Goal: Navigation & Orientation: Find specific page/section

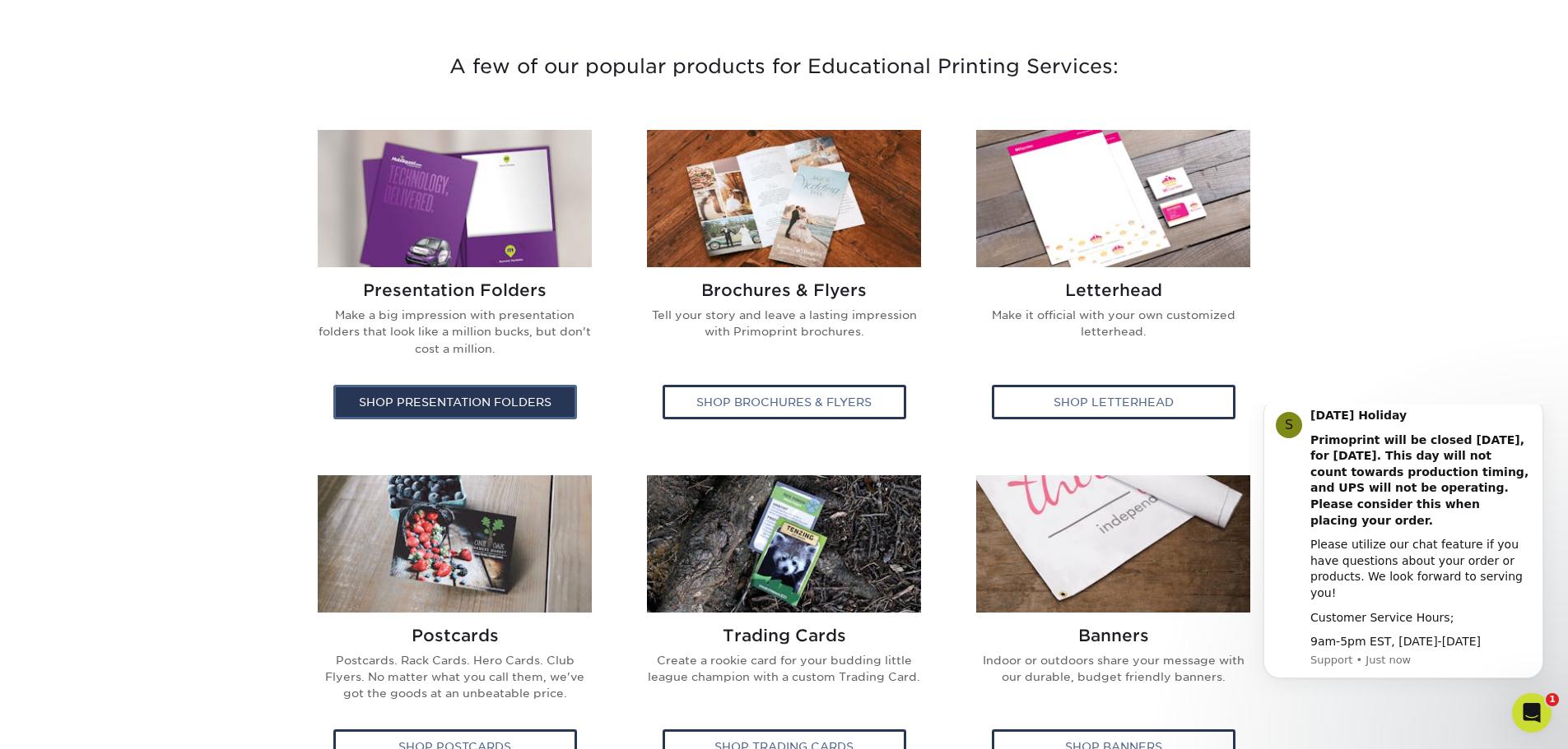
click at [438, 389] on div "Shop Presentation Folders" at bounding box center [455, 402] width 244 height 35
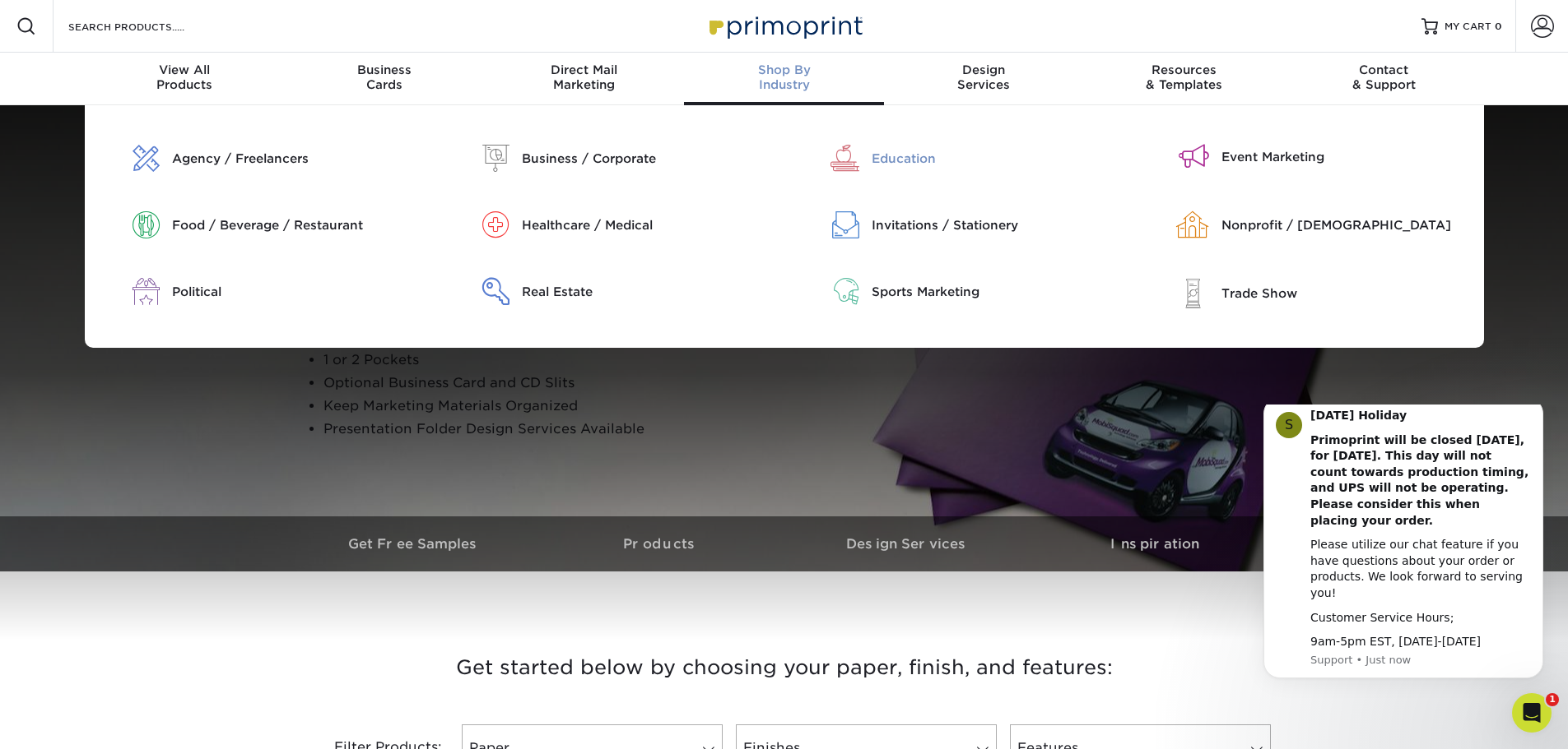
click at [914, 155] on div "Education" at bounding box center [996, 158] width 250 height 18
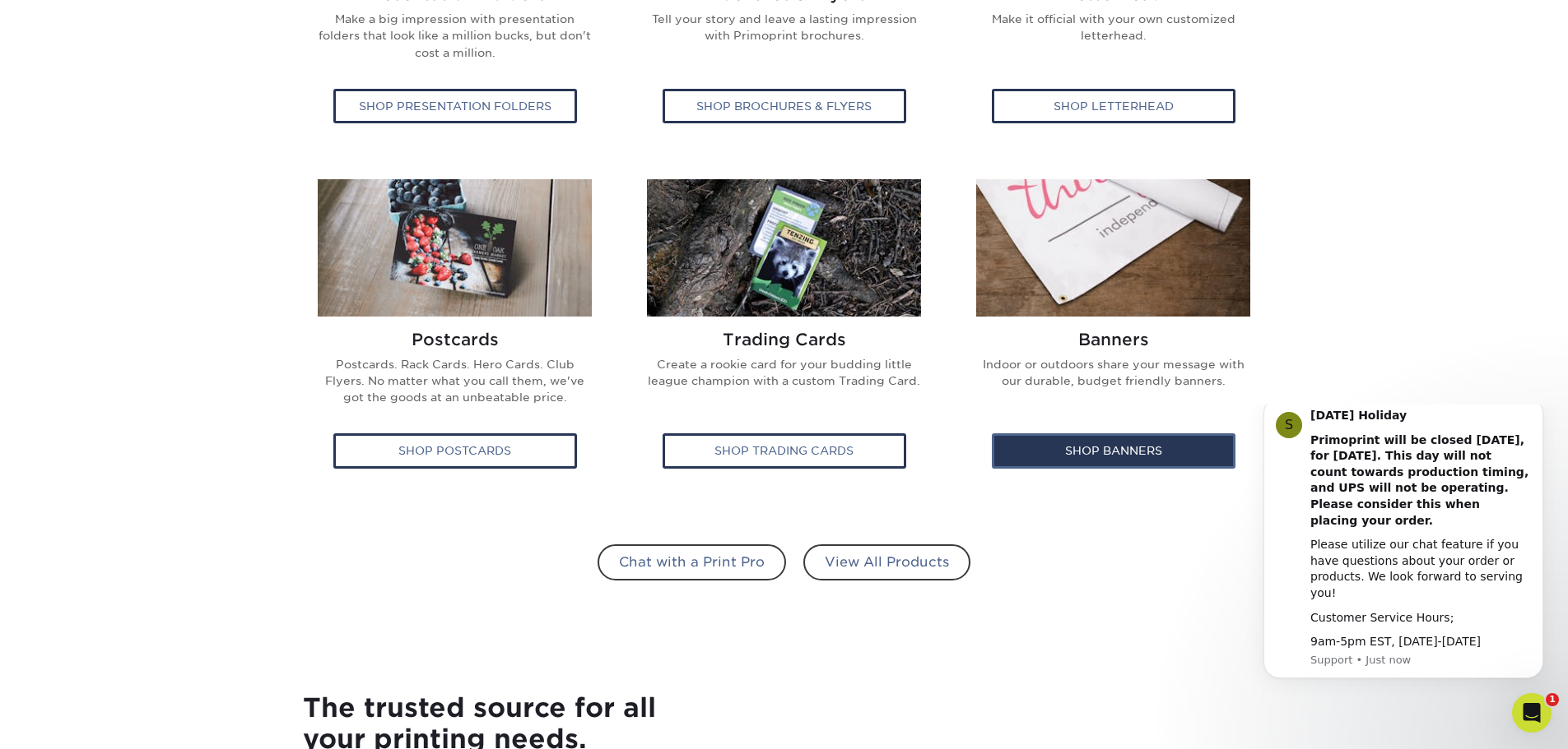
scroll to position [904, 0]
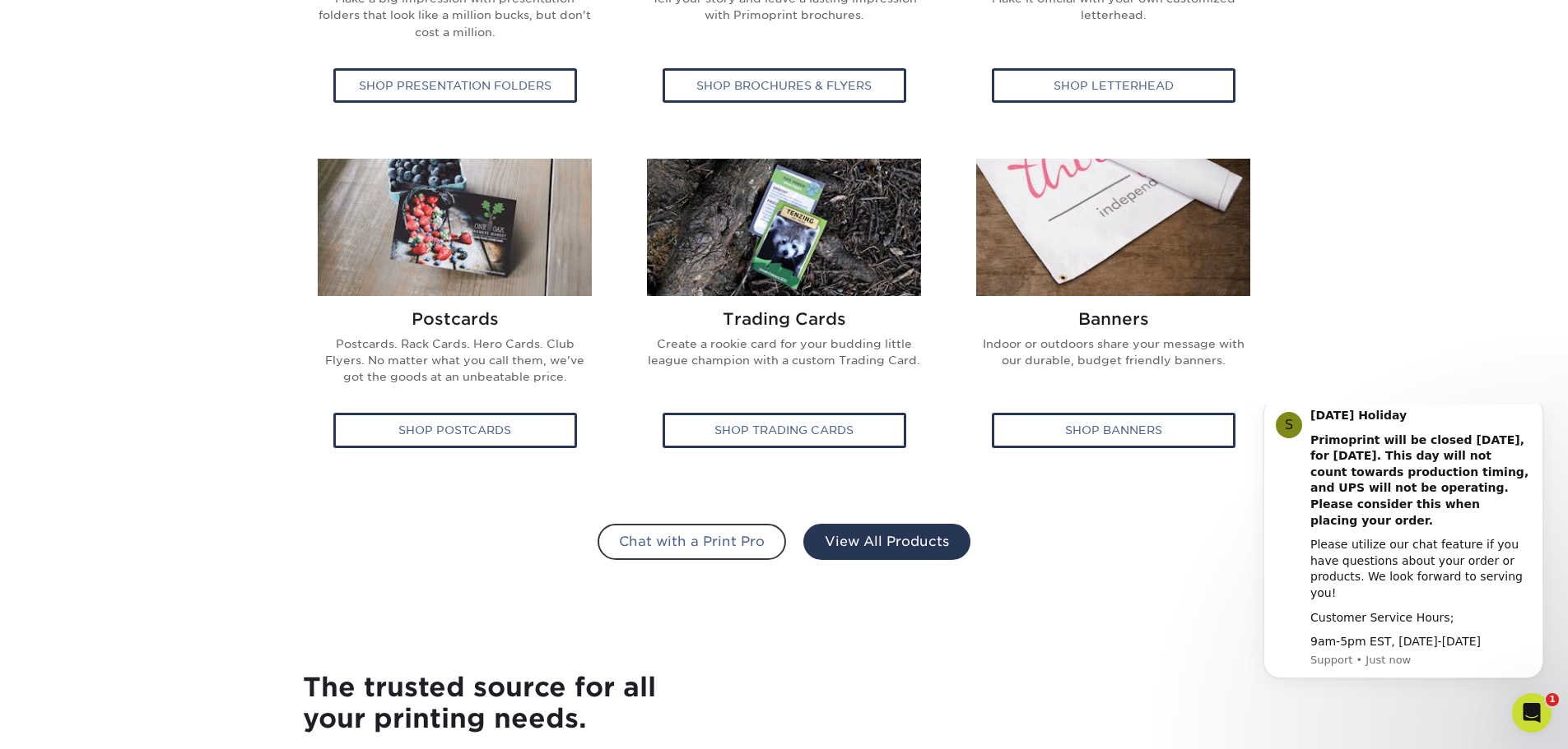
click at [873, 542] on link "View All Products" at bounding box center [886, 542] width 167 height 37
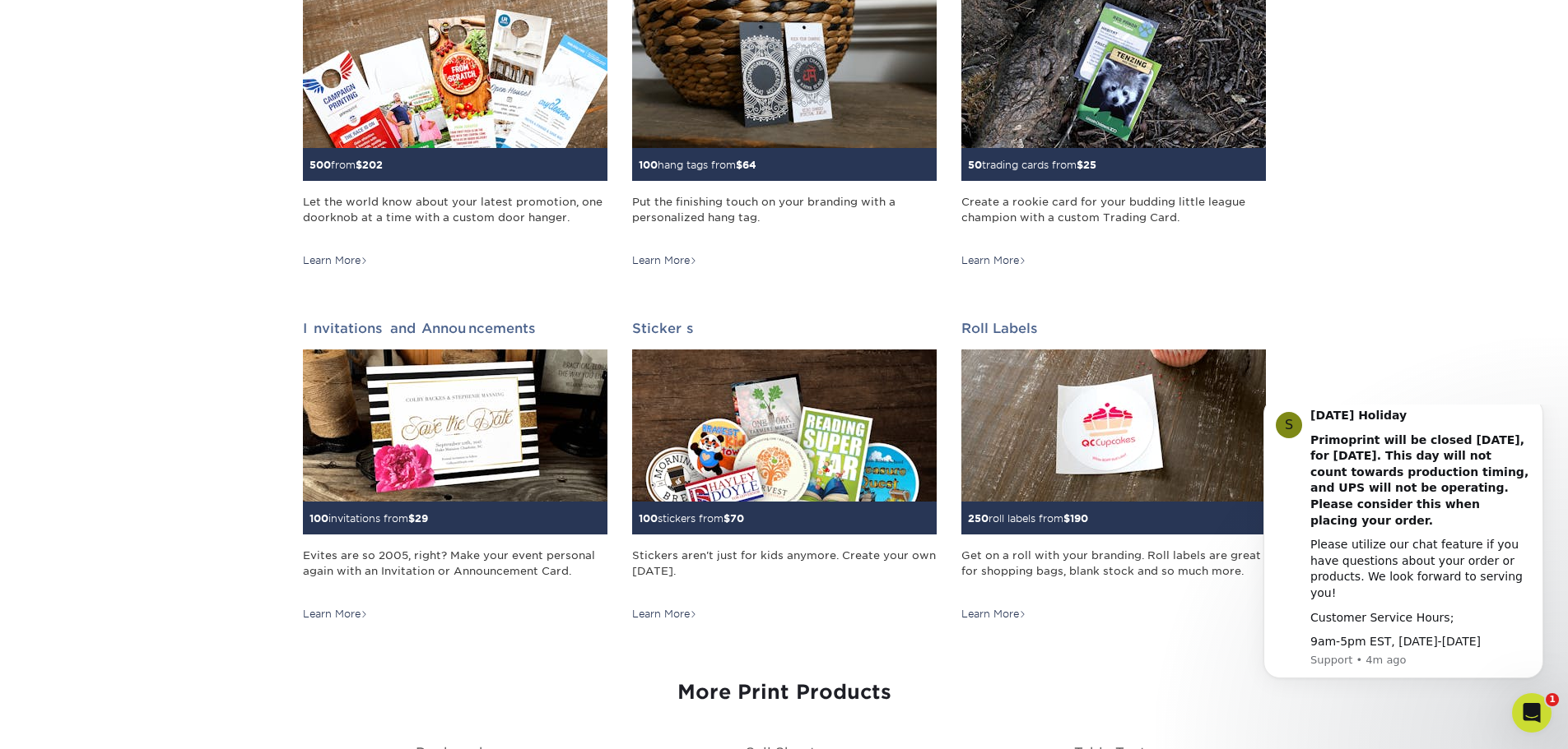
scroll to position [1399, 0]
